Goal: Task Accomplishment & Management: Use online tool/utility

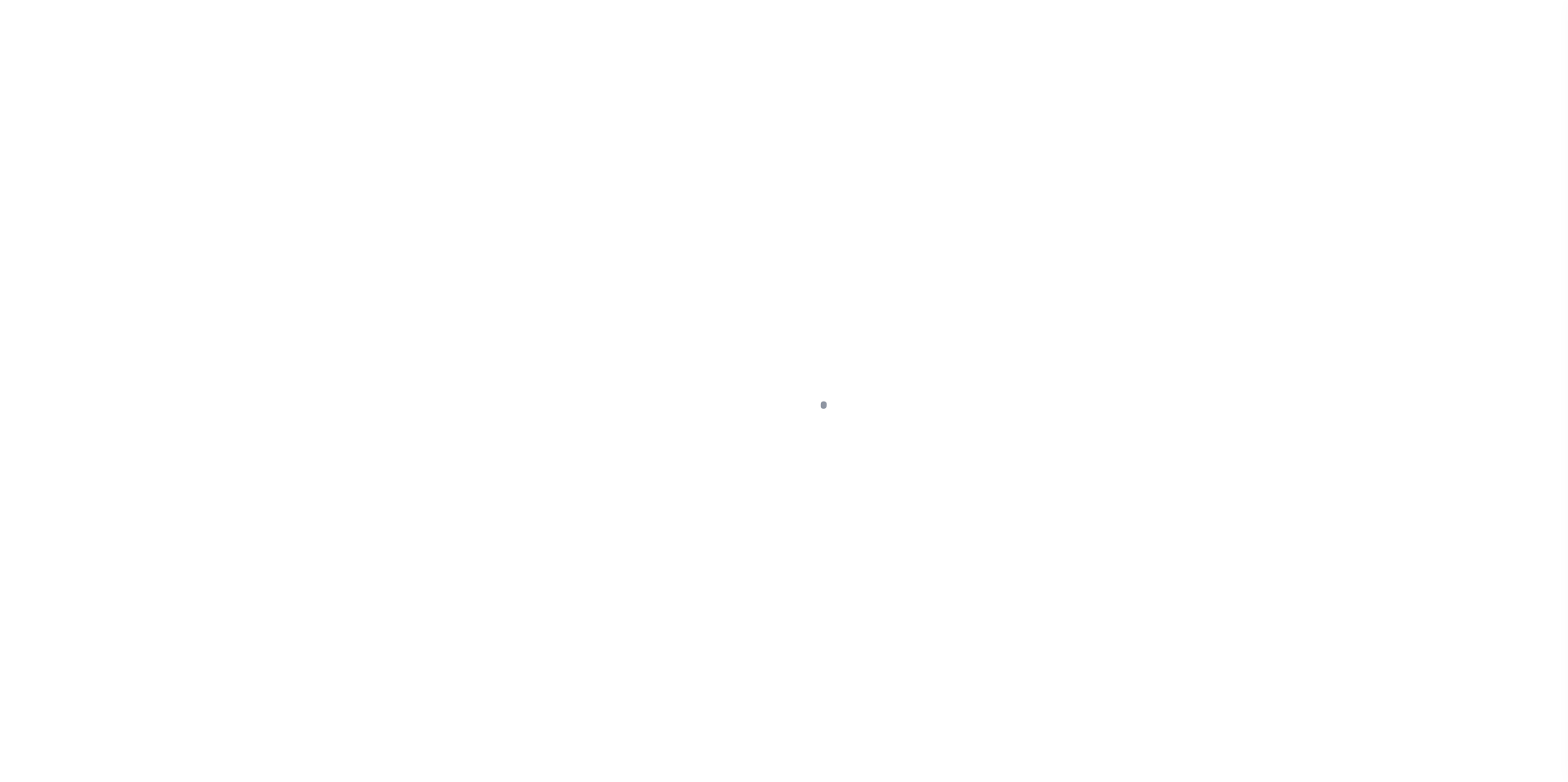
scroll to position [16, 0]
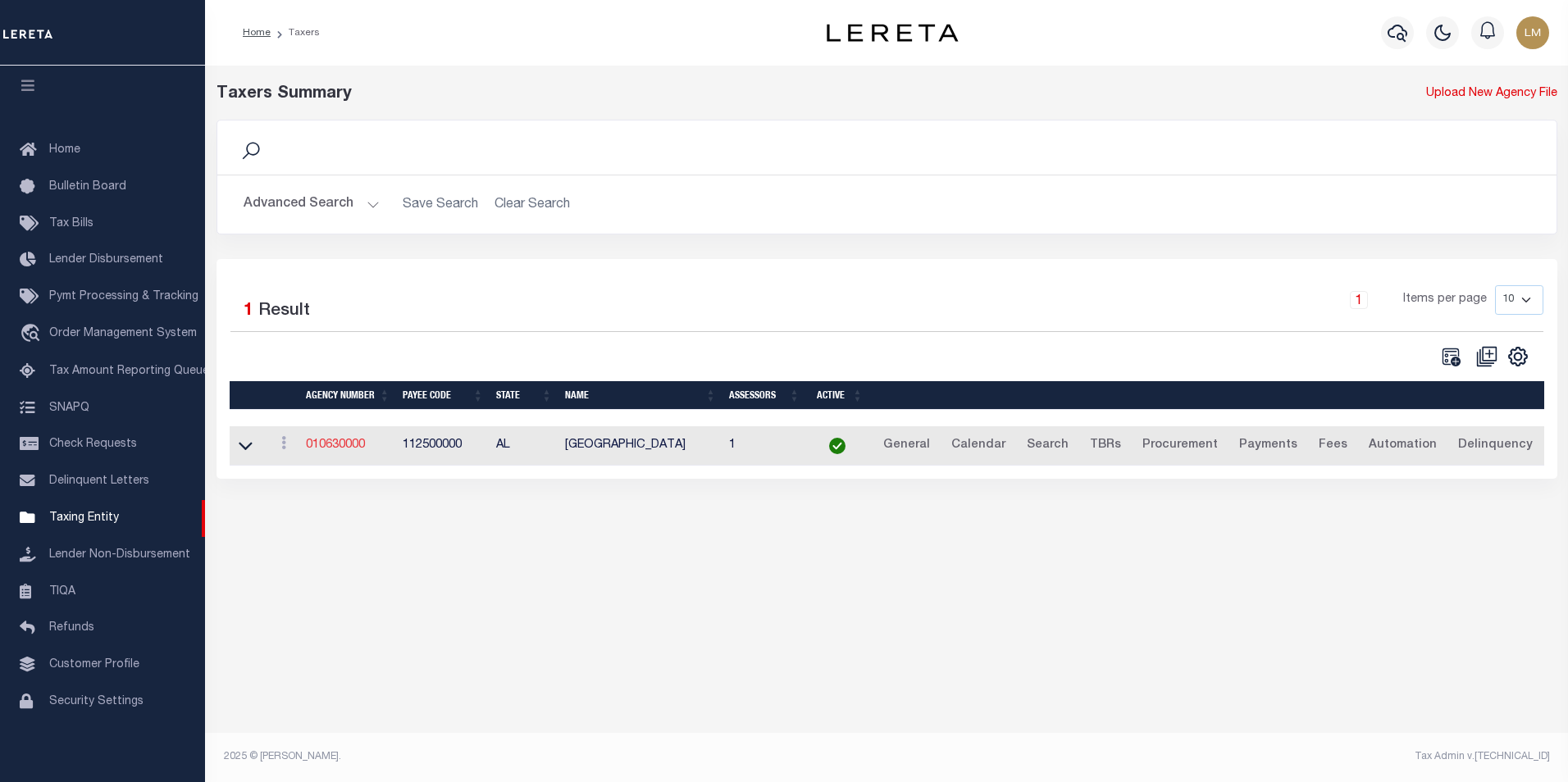
click at [344, 444] on link "010630000" at bounding box center [335, 446] width 59 height 12
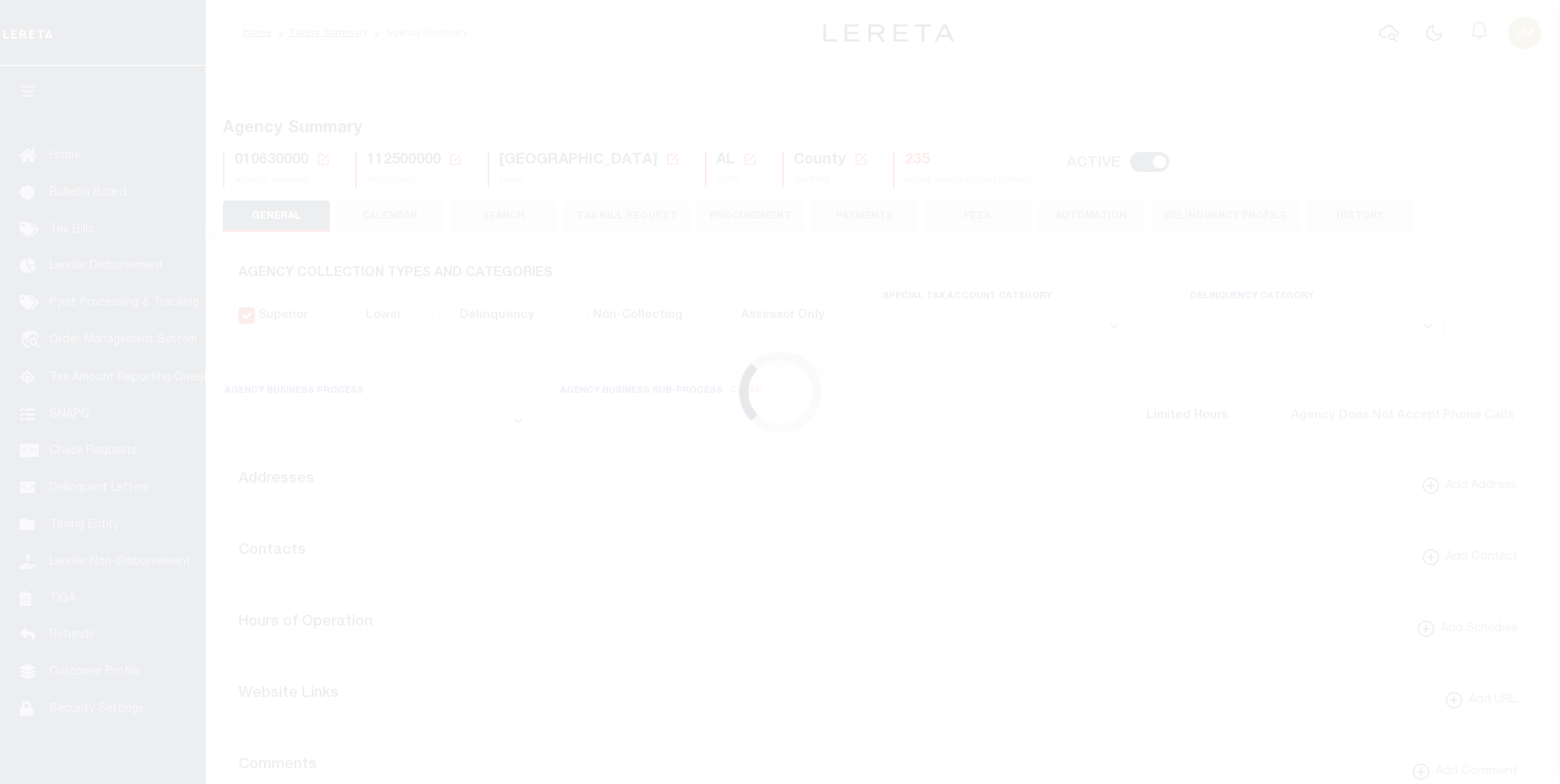
select select
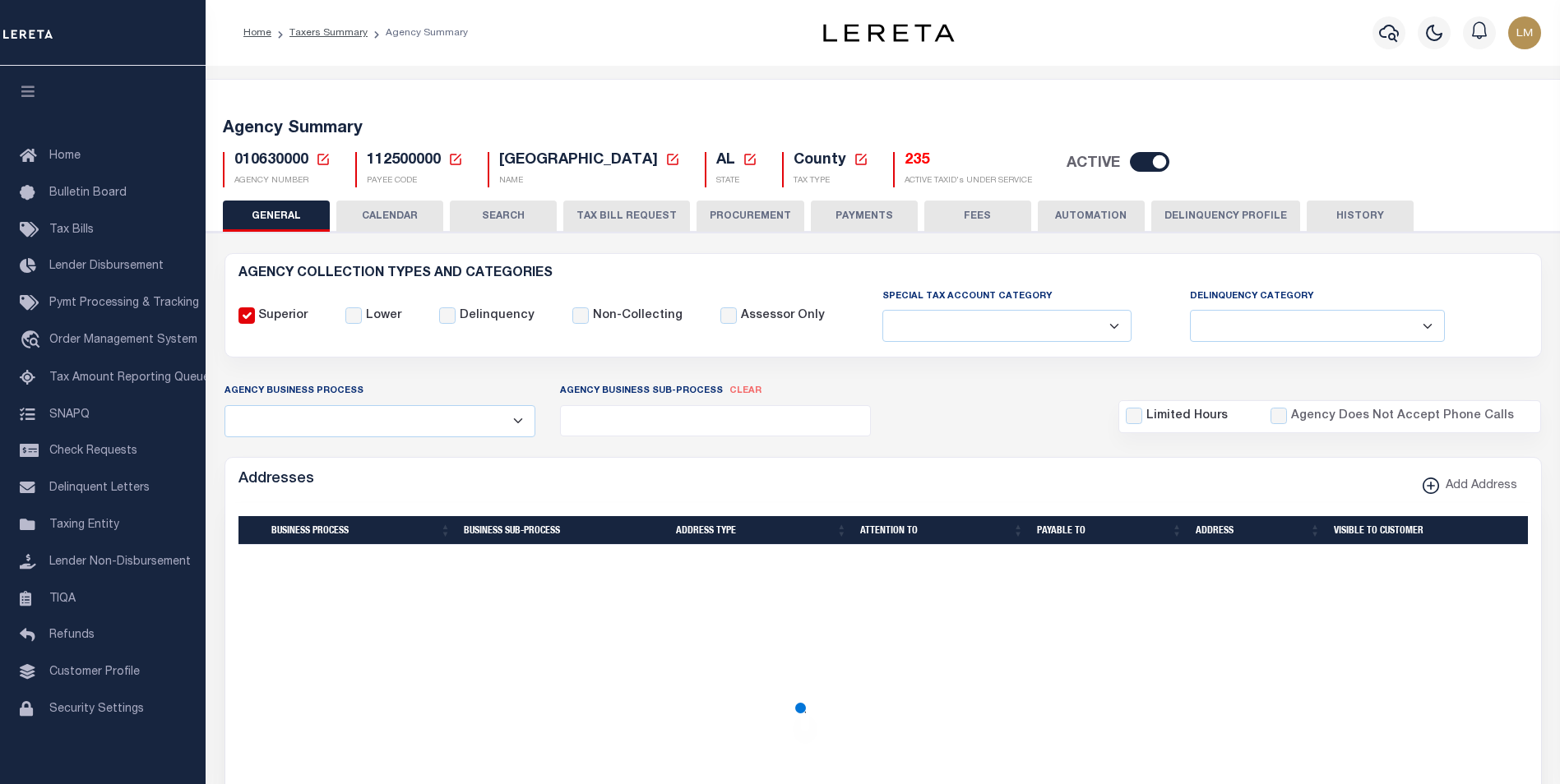
click at [321, 153] on icon at bounding box center [323, 159] width 14 height 14
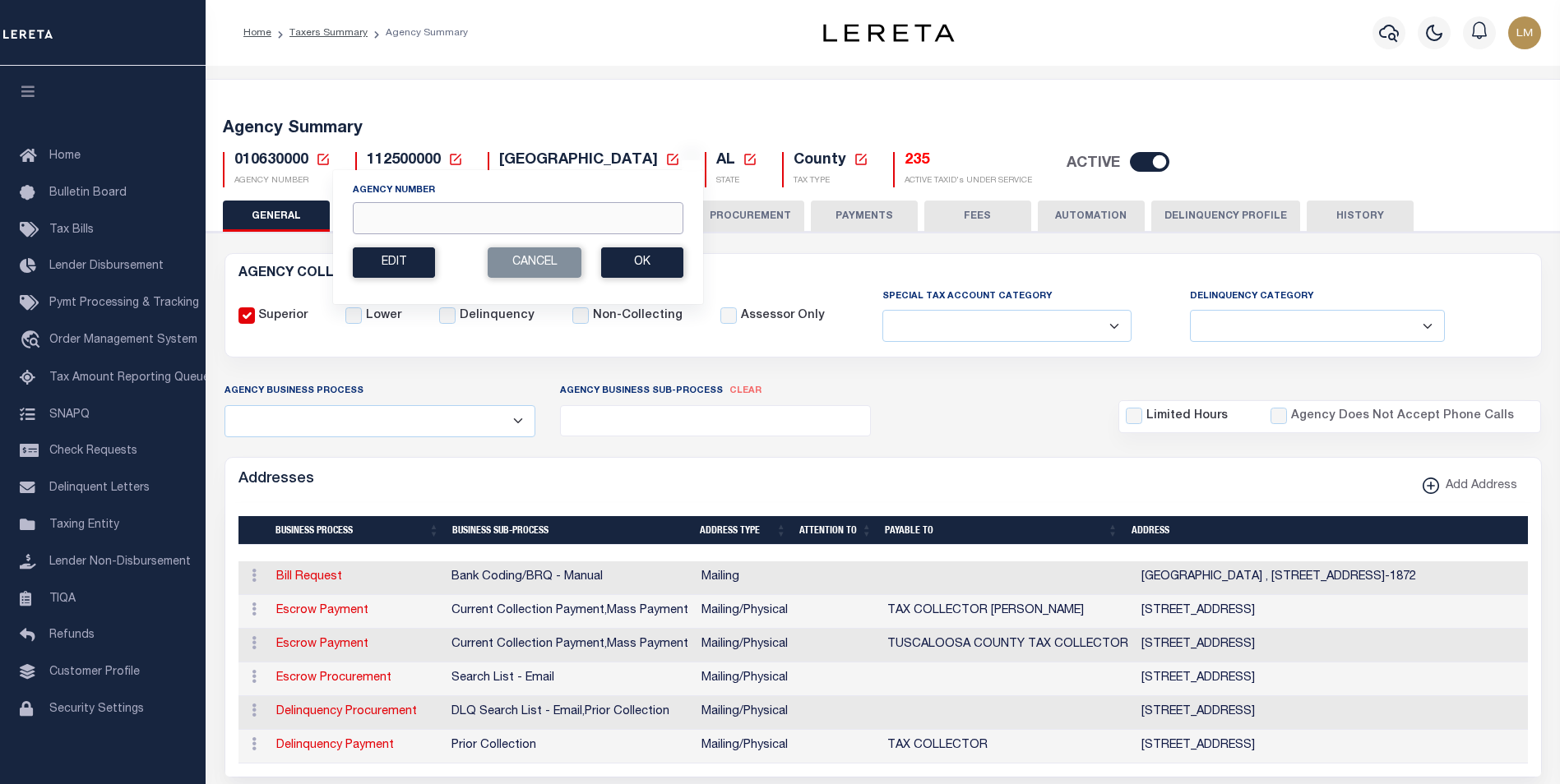
click at [499, 211] on input "Agency Number" at bounding box center [518, 219] width 330 height 32
paste input "370650106"
type input "370650106"
click at [639, 267] on button "Ok" at bounding box center [642, 263] width 83 height 31
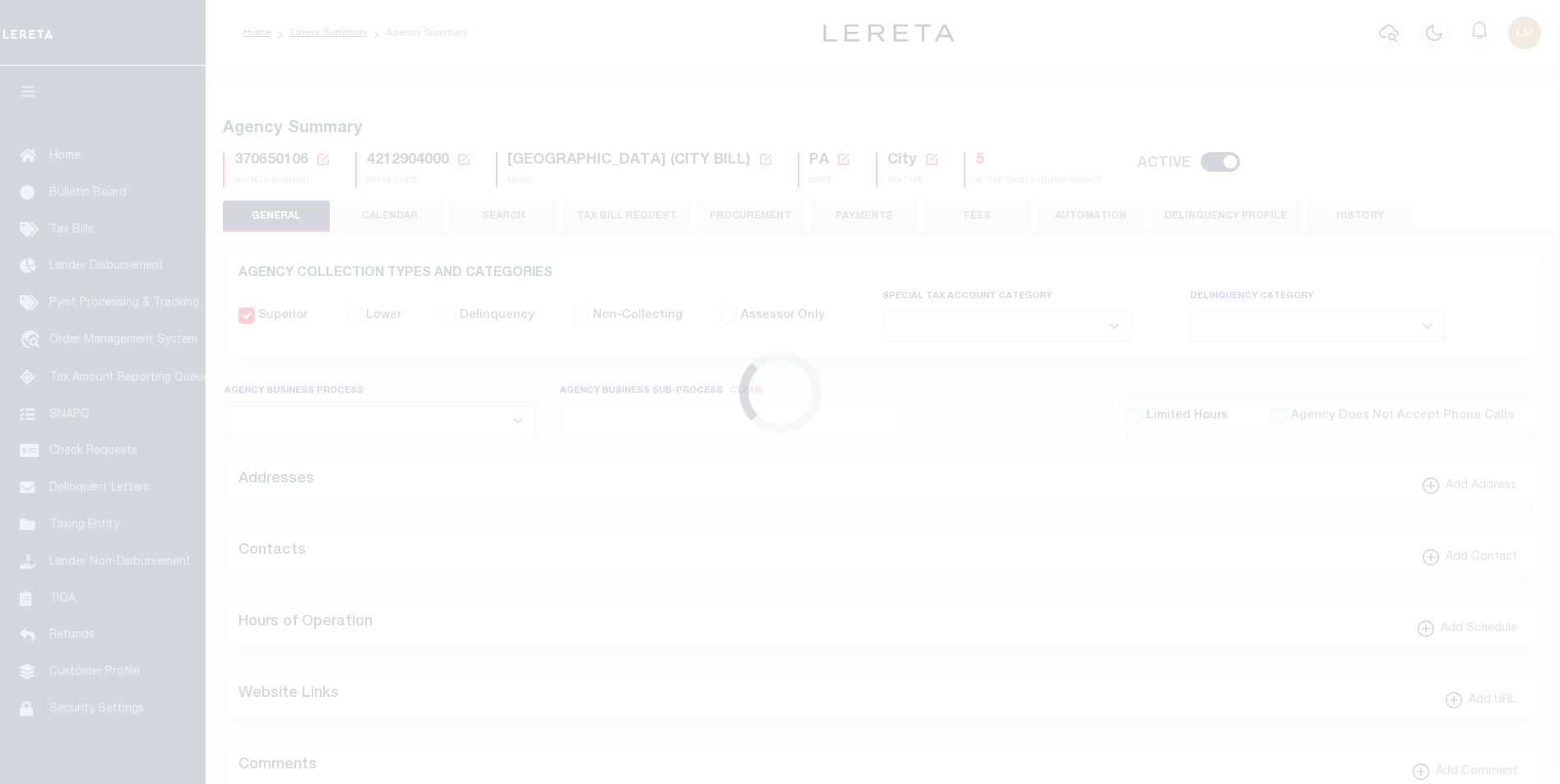
select select
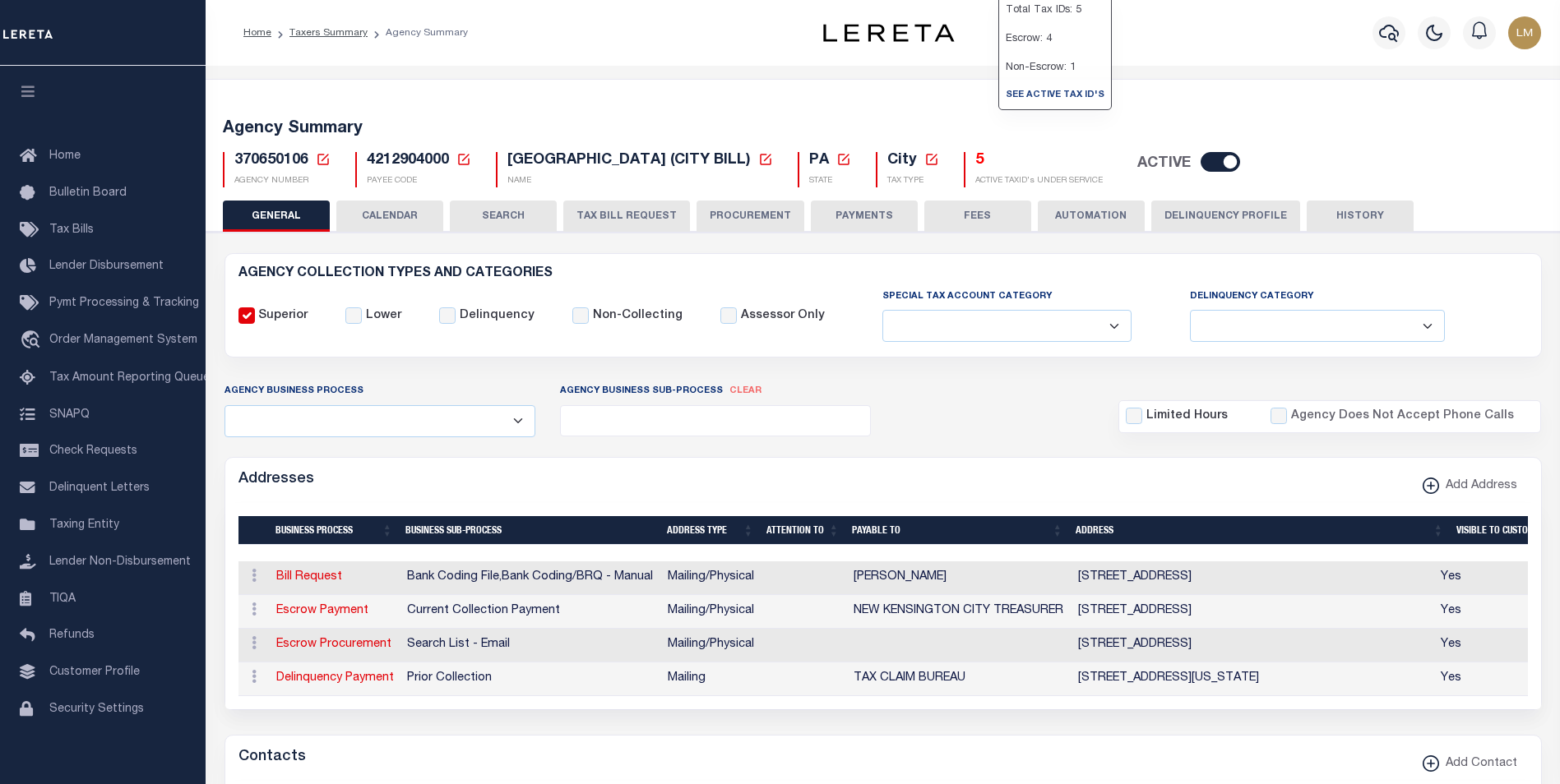
click at [996, 157] on h5 "5" at bounding box center [1039, 161] width 128 height 18
